Goal: Book appointment/travel/reservation

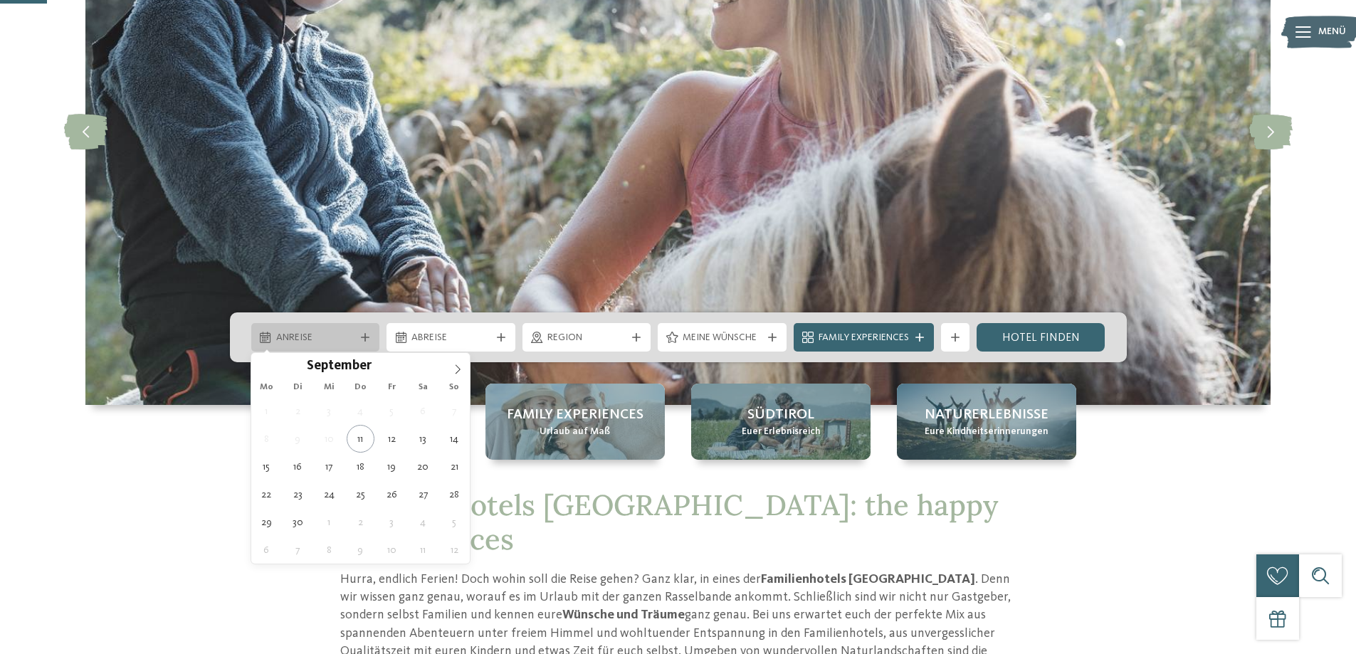
click at [326, 338] on span "Anreise" at bounding box center [315, 338] width 79 height 14
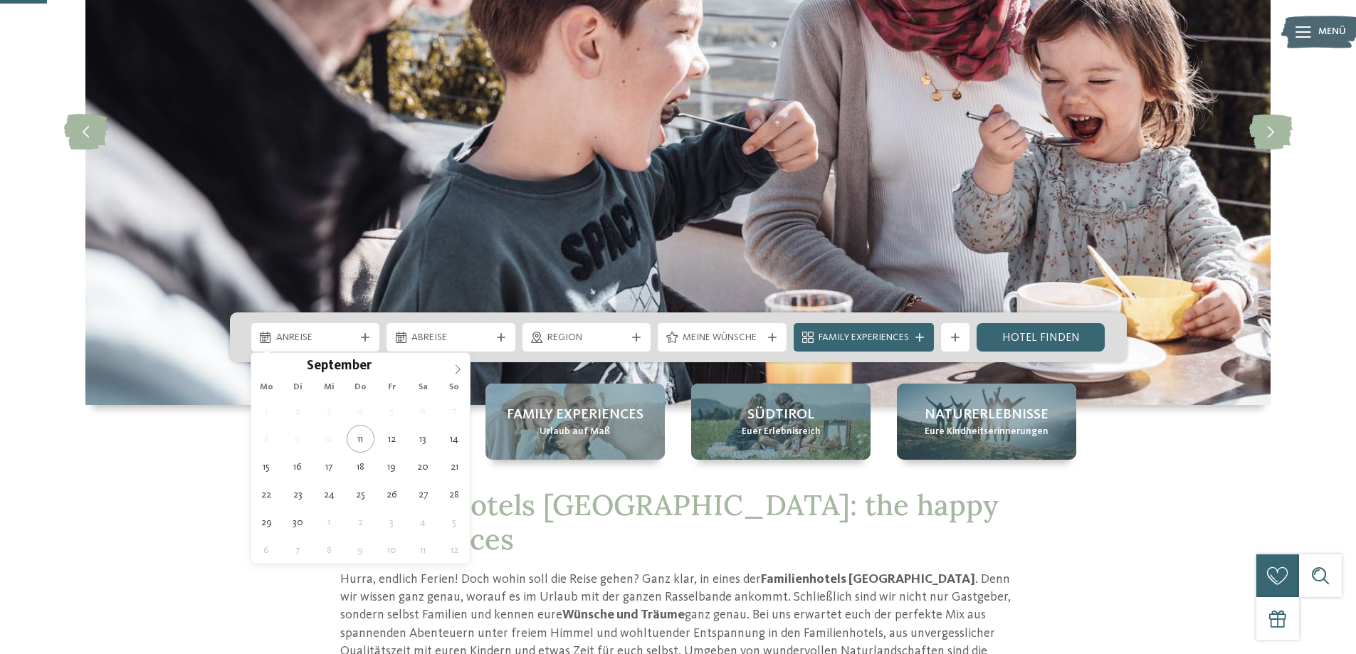
click at [453, 373] on icon at bounding box center [458, 369] width 10 height 10
type div "[DATE]"
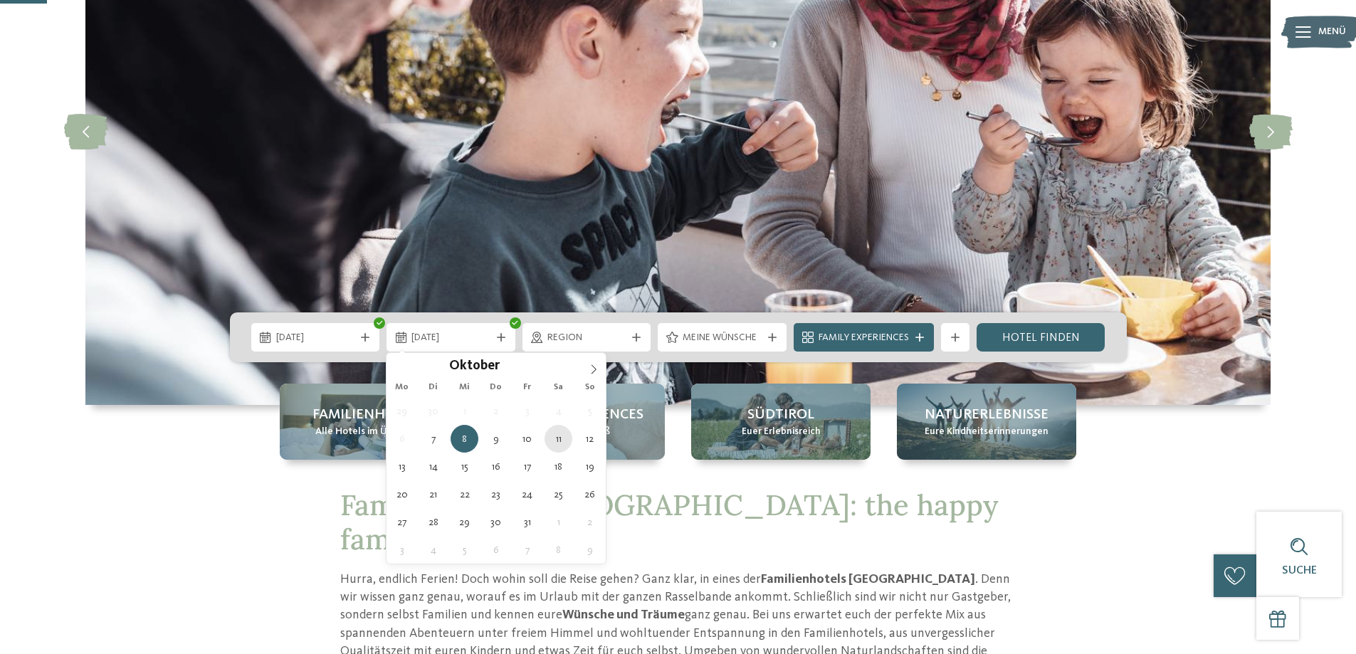
type div "11.10.2025"
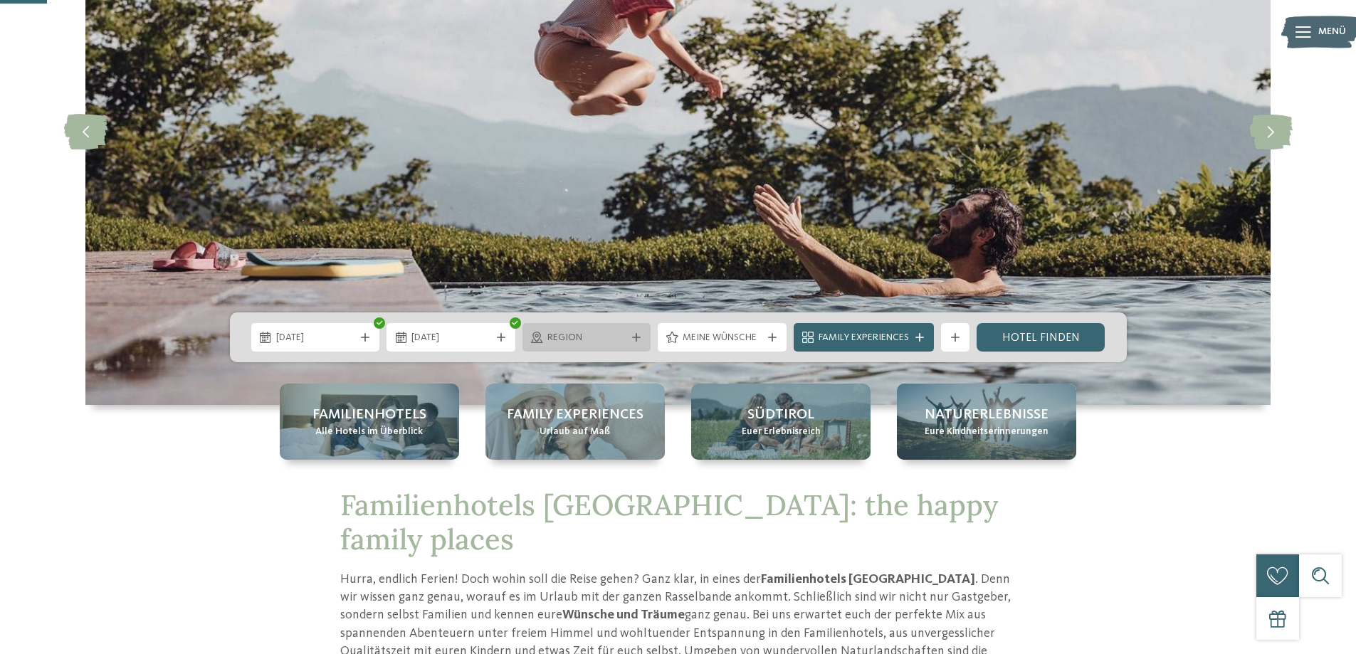
click at [610, 339] on span "Region" at bounding box center [586, 338] width 79 height 14
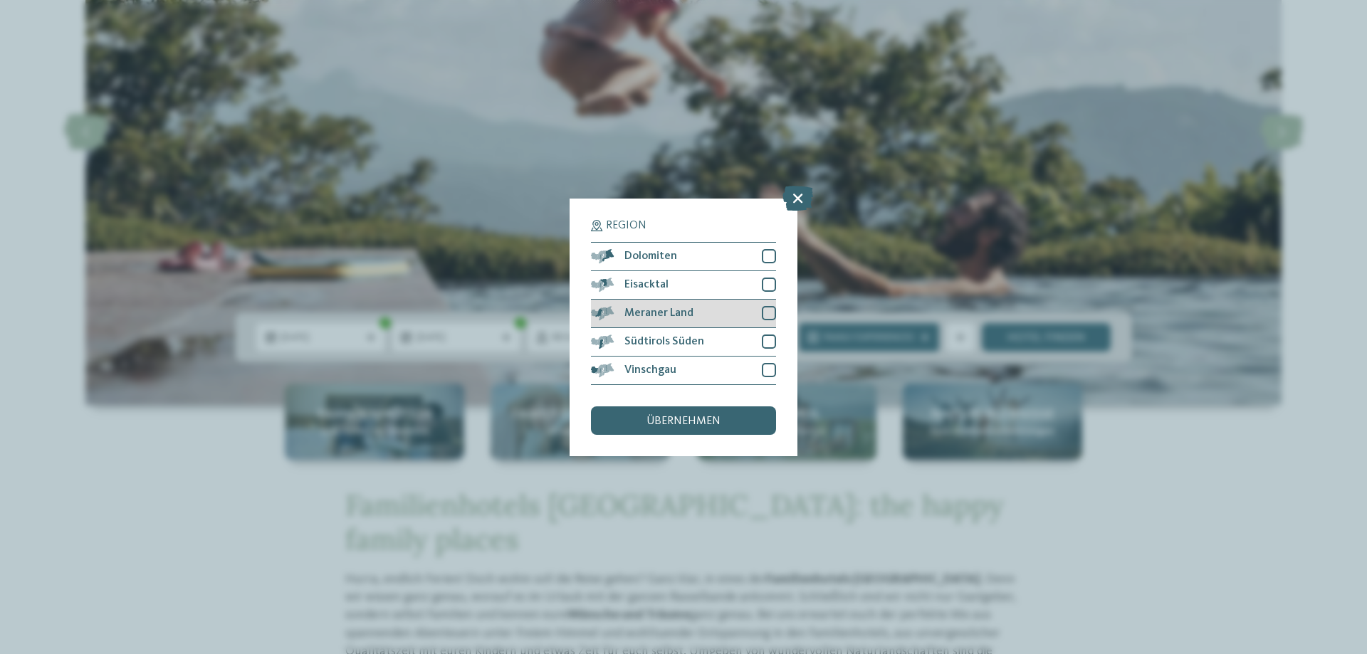
click at [708, 315] on div "Meraner Land" at bounding box center [683, 314] width 185 height 28
click at [686, 421] on span "übernehmen" at bounding box center [683, 421] width 74 height 11
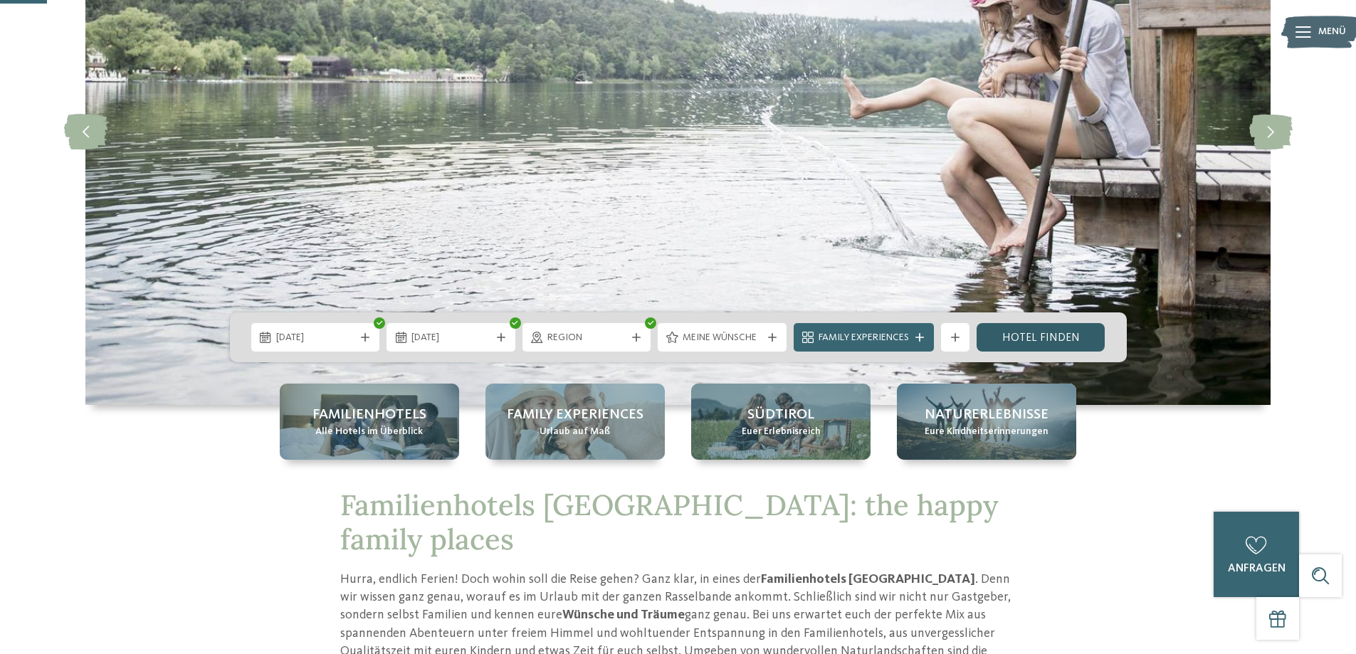
click at [1075, 334] on link "Hotel finden" at bounding box center [1041, 337] width 129 height 28
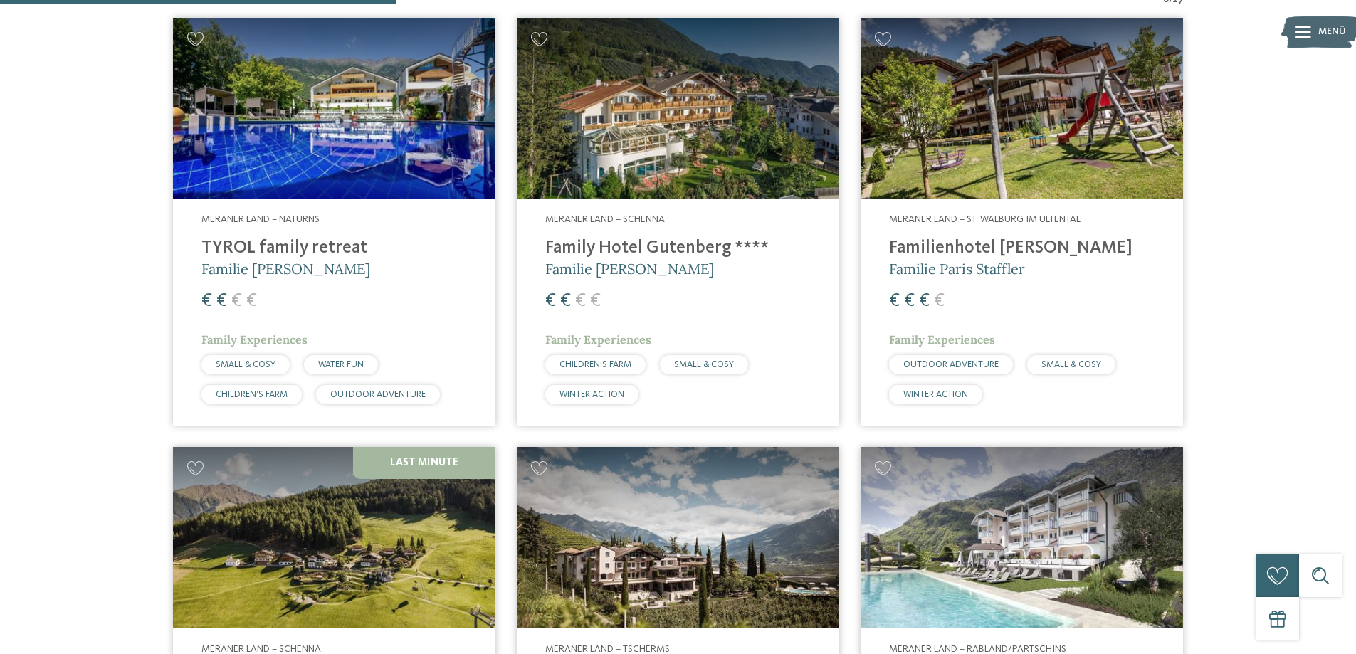
scroll to position [325, 0]
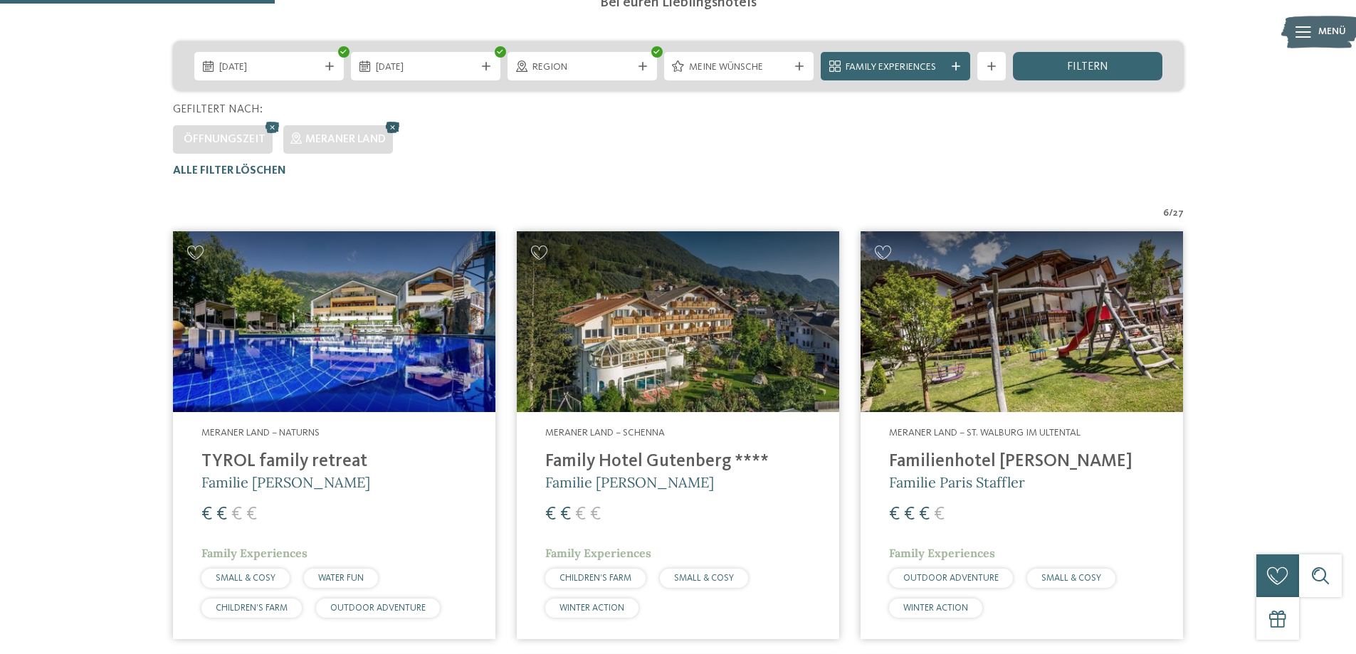
click at [393, 126] on icon at bounding box center [392, 127] width 21 height 19
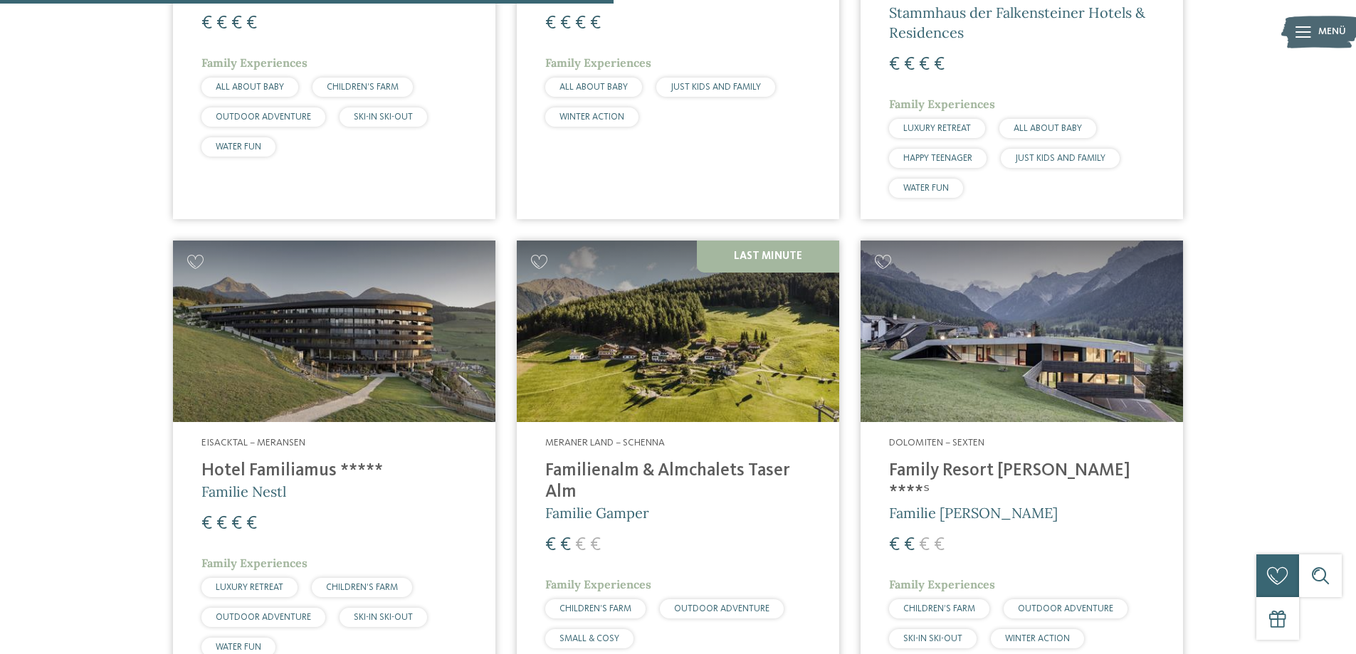
scroll to position [1890, 0]
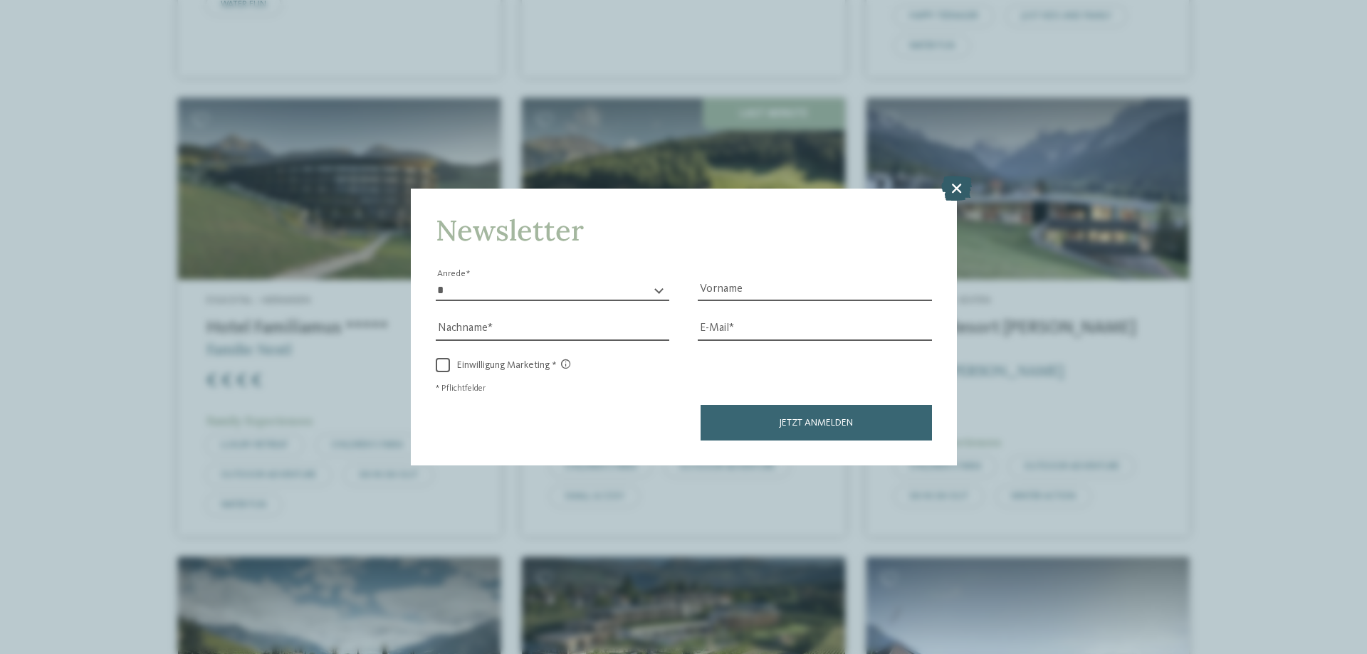
click at [961, 189] on icon at bounding box center [956, 188] width 31 height 25
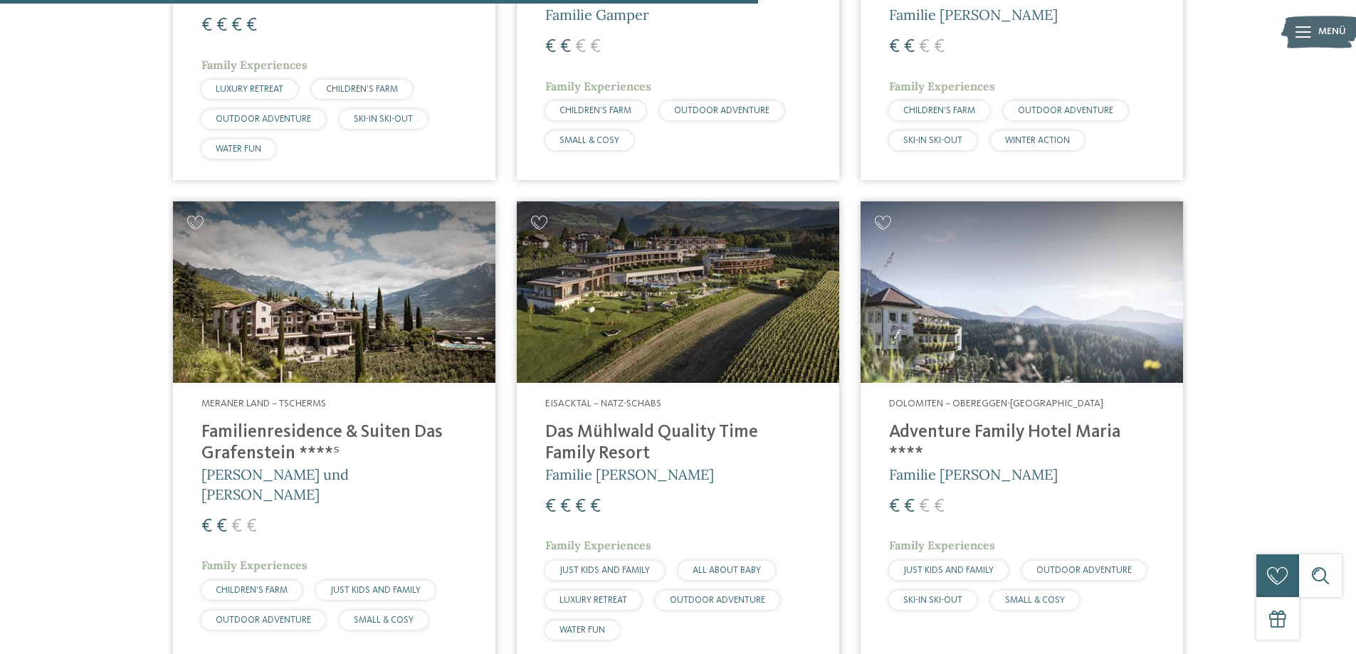
scroll to position [2389, 0]
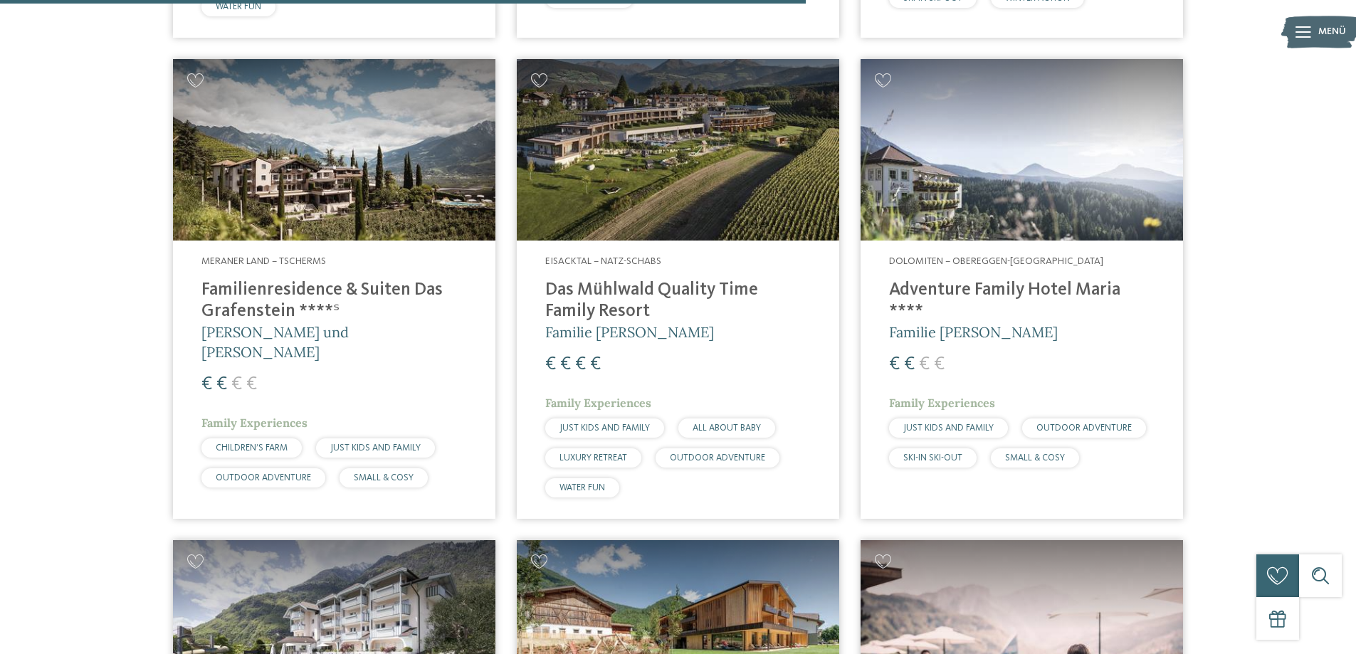
drag, startPoint x: 1074, startPoint y: 345, endPoint x: 1278, endPoint y: 253, distance: 223.6
click at [659, 154] on img at bounding box center [678, 150] width 322 height 182
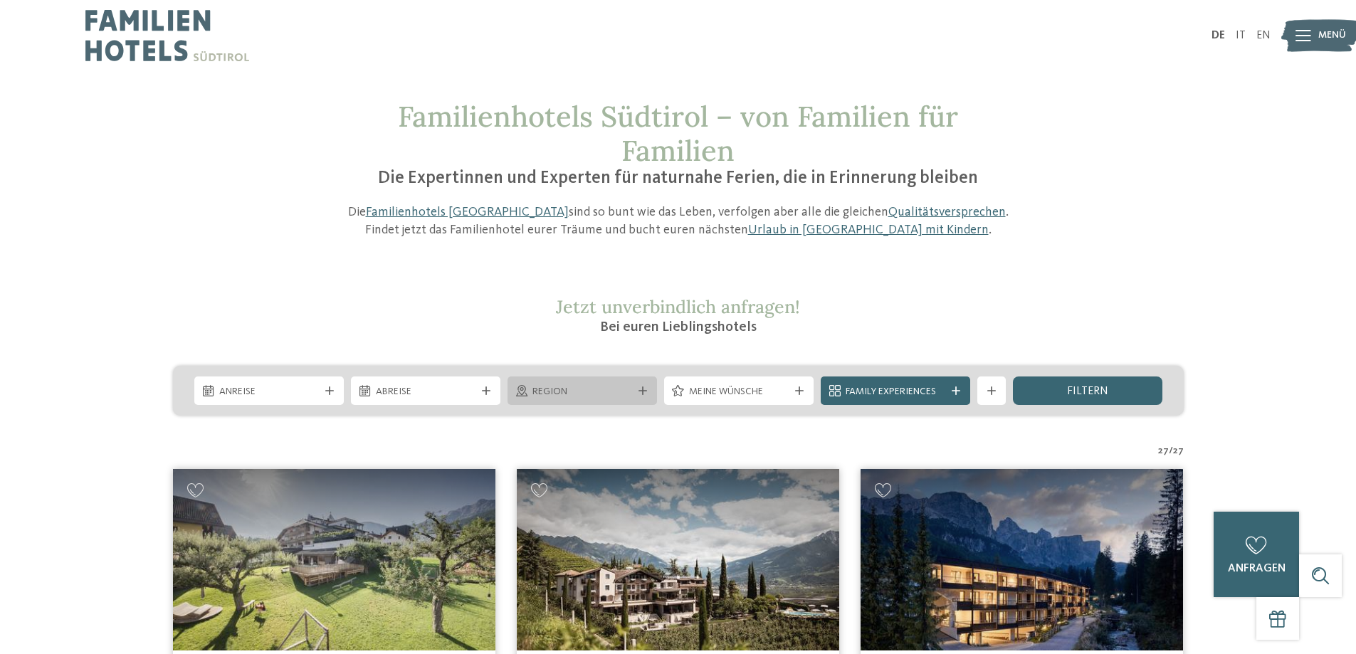
click at [621, 397] on span "Region" at bounding box center [582, 392] width 100 height 14
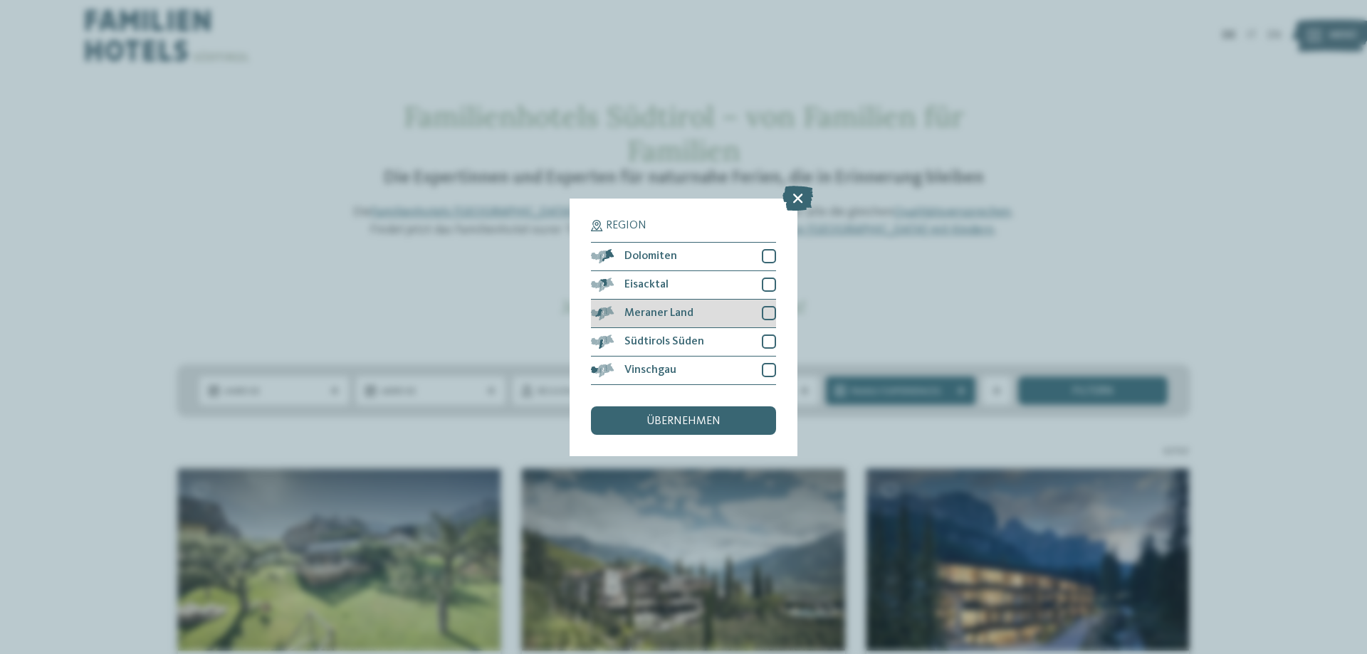
click at [719, 315] on div "Meraner Land" at bounding box center [683, 314] width 185 height 28
click at [714, 411] on div "übernehmen" at bounding box center [683, 420] width 185 height 28
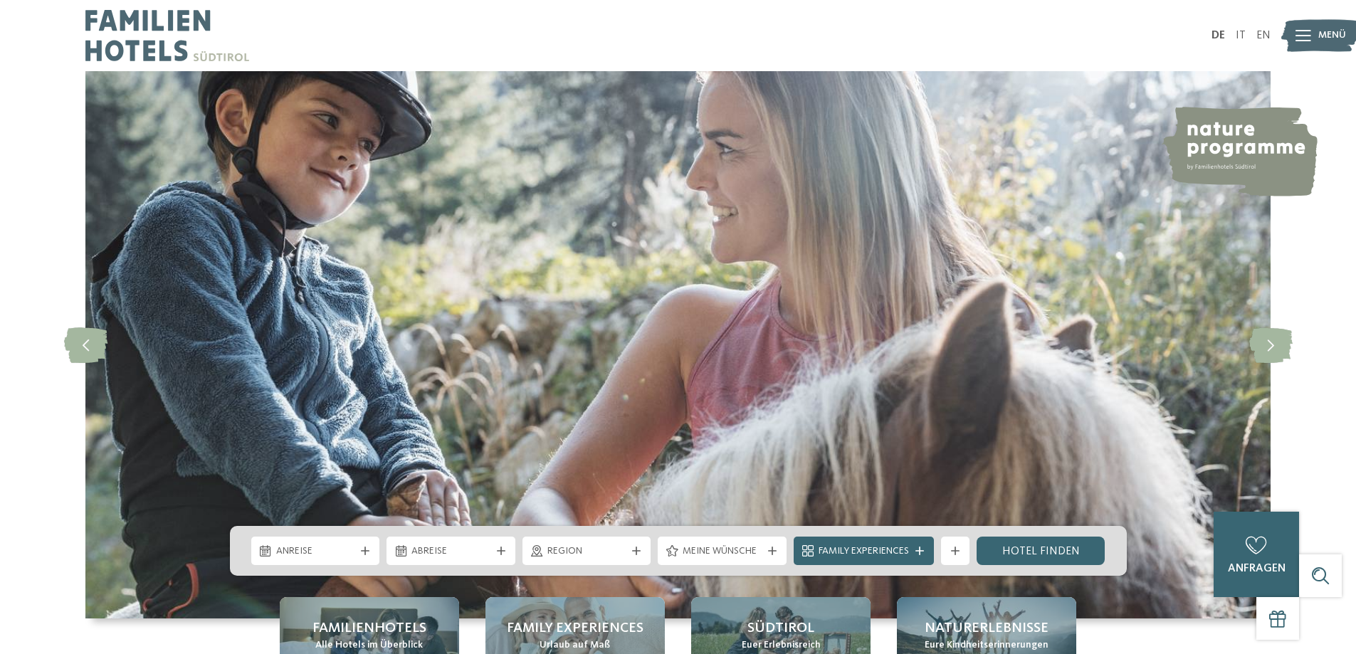
scroll to position [214, 0]
